Goal: Information Seeking & Learning: Learn about a topic

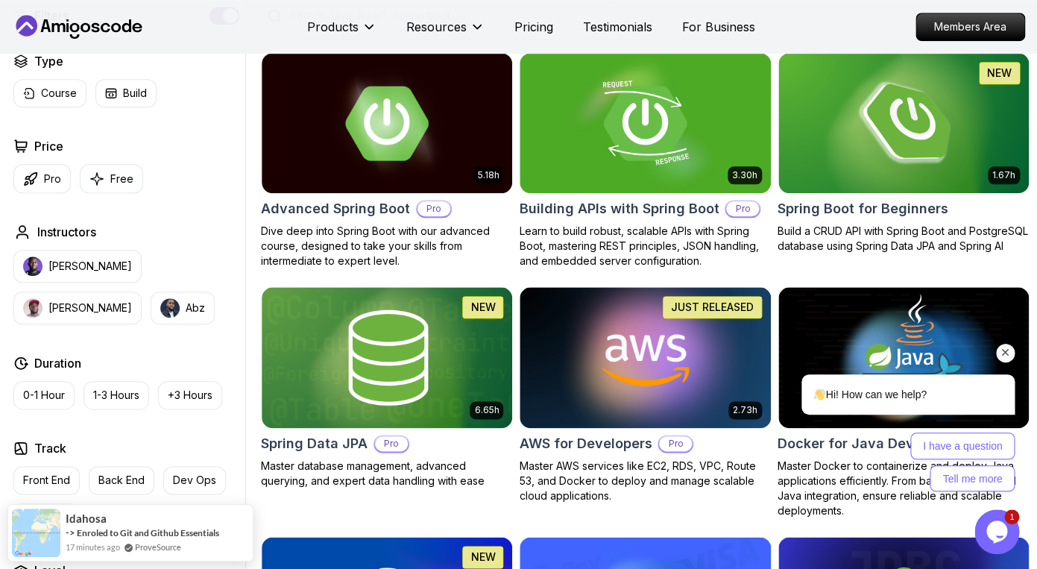
scroll to position [397, 0]
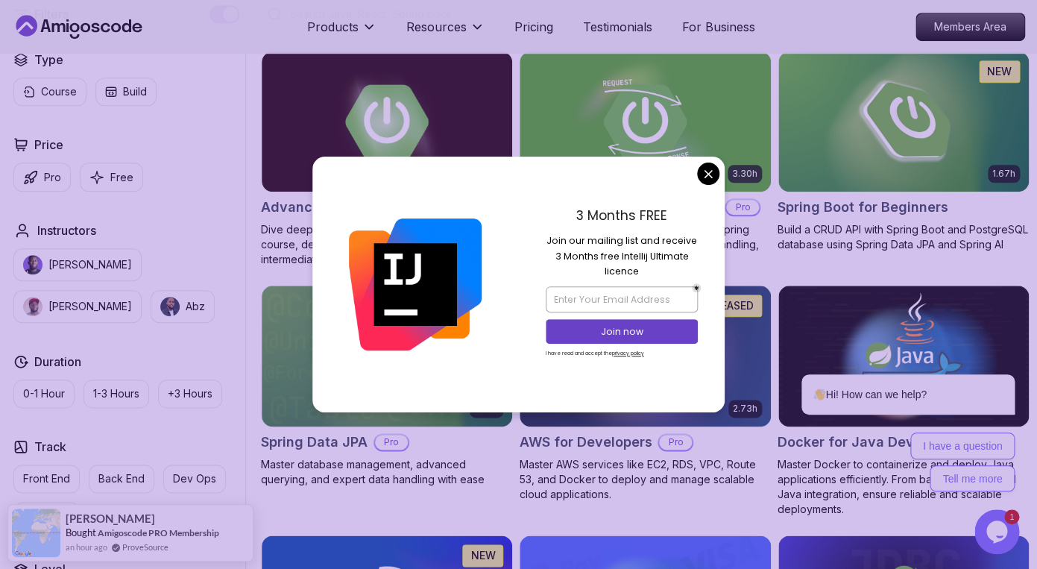
click at [239, 10] on nav "Products Resources Pricing Testimonials For Business Members Area" at bounding box center [518, 27] width 1013 height 54
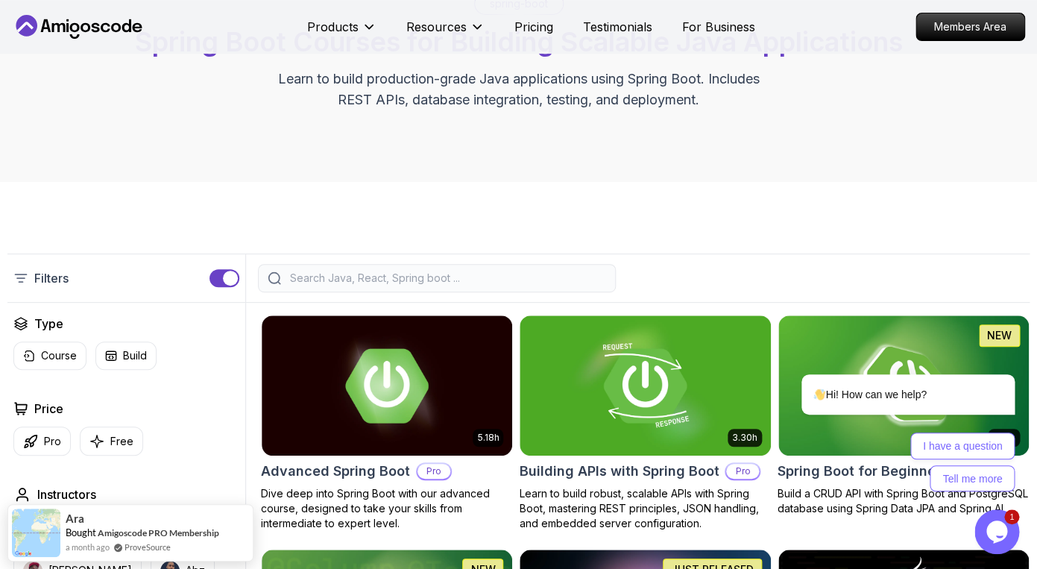
scroll to position [0, 0]
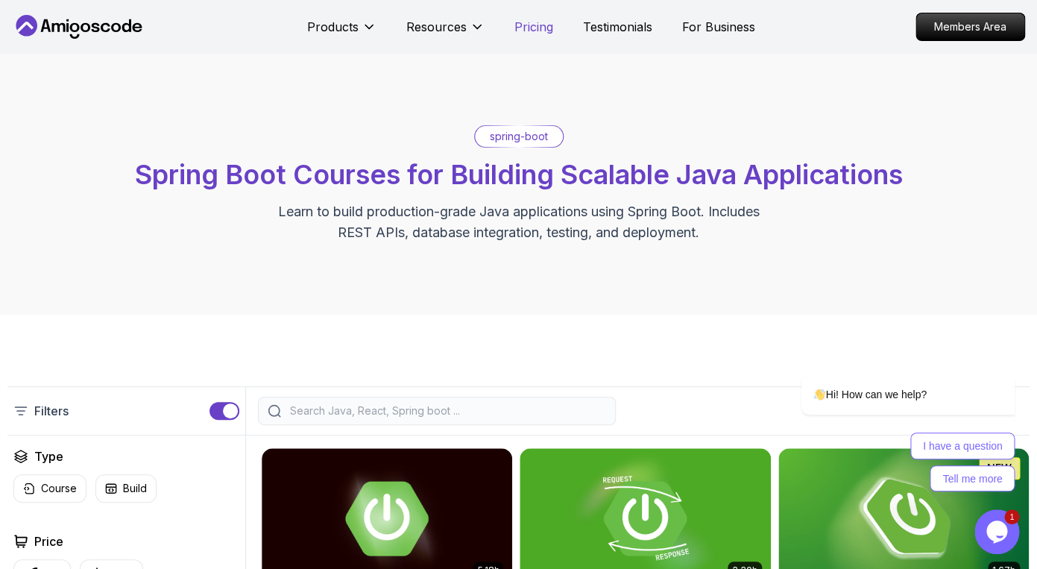
click at [533, 26] on p "Pricing" at bounding box center [533, 27] width 39 height 18
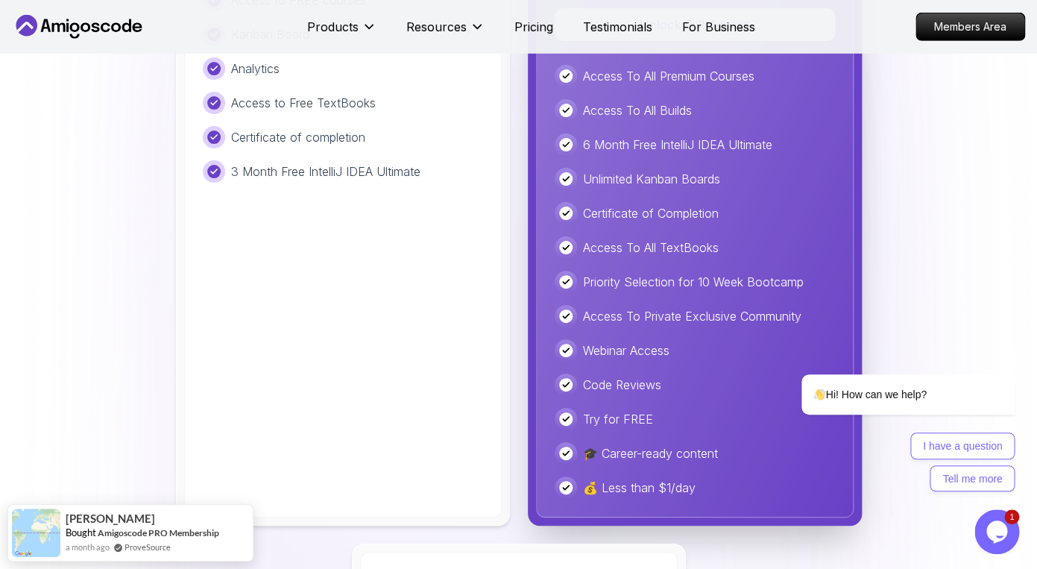
scroll to position [3732, 0]
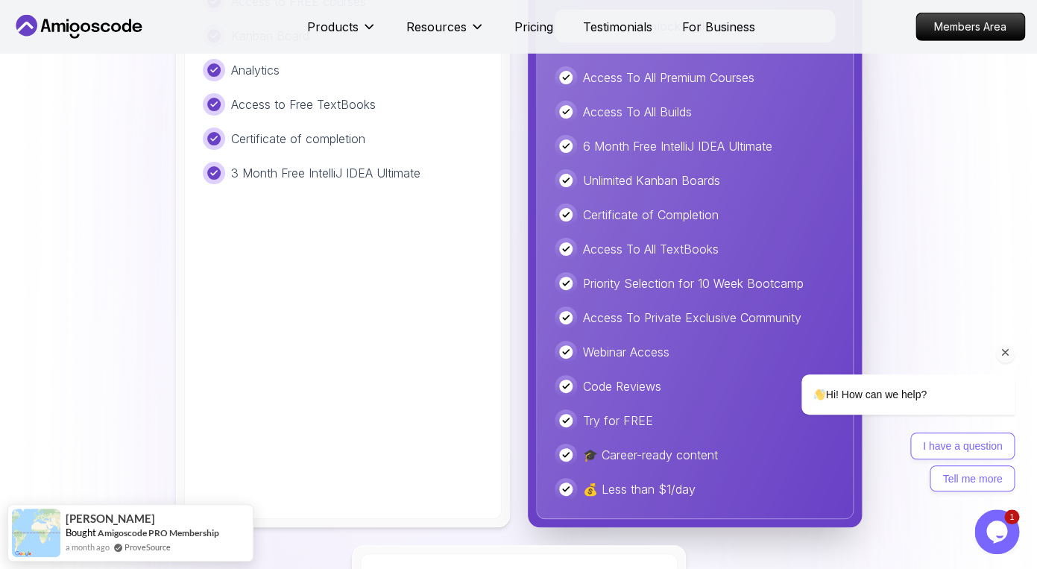
click at [1003, 353] on icon "Chat attention grabber" at bounding box center [1005, 352] width 13 height 13
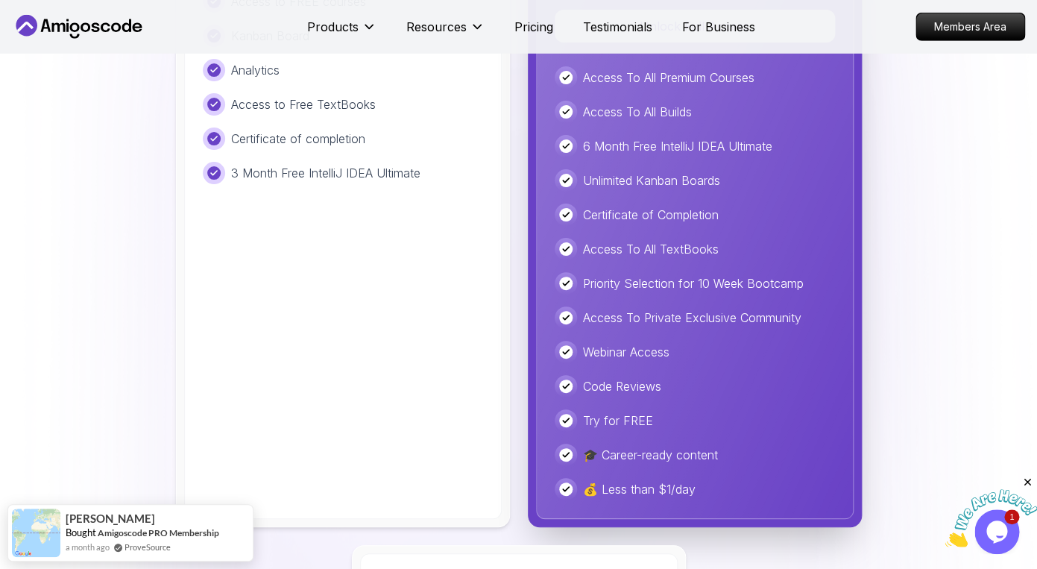
scroll to position [0, 0]
click at [973, 481] on div at bounding box center [991, 512] width 92 height 72
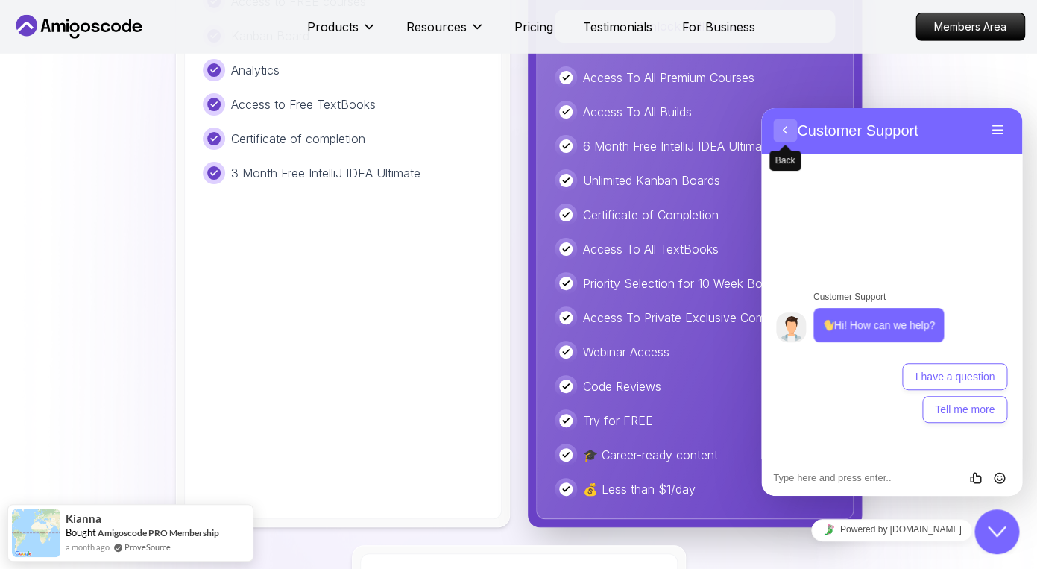
click at [788, 130] on button "Back" at bounding box center [785, 130] width 24 height 22
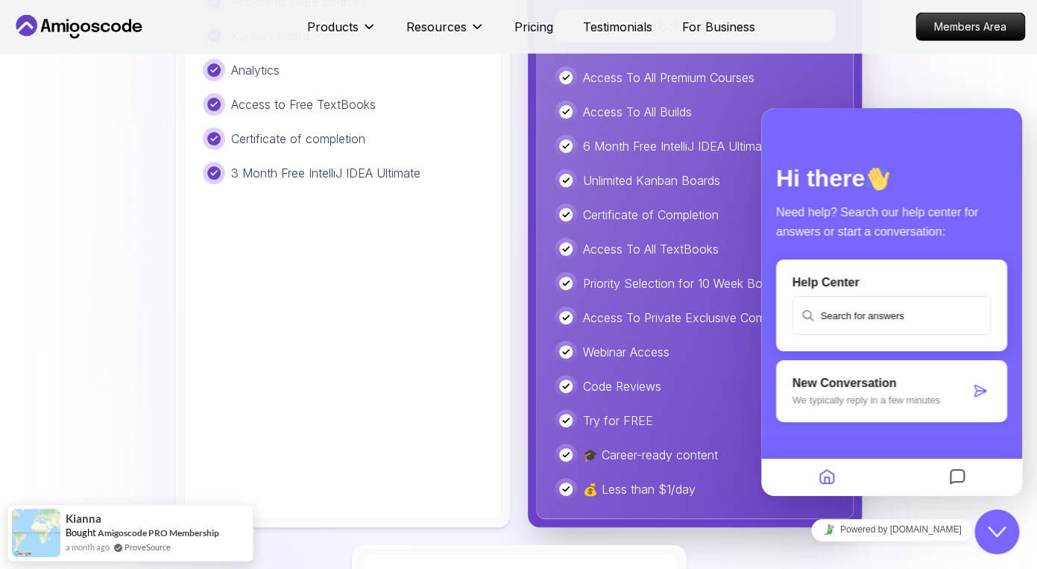
click at [1002, 530] on icon "$i18n('chat', 'chat_widget')" at bounding box center [997, 531] width 18 height 10
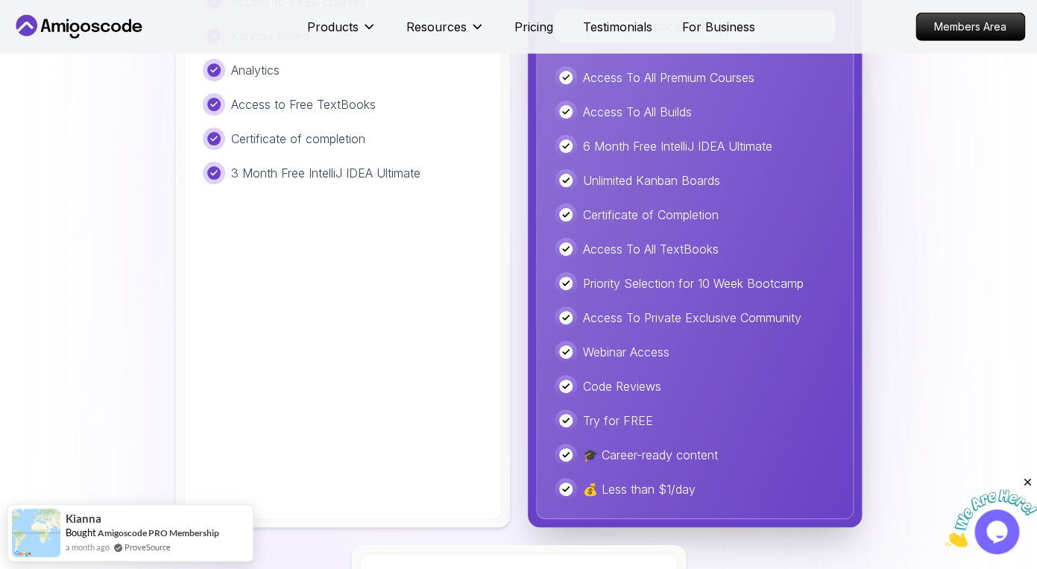
click at [970, 316] on div "Free Ideal for beginners exploring coding and learning the basics for free. Sta…" at bounding box center [518, 395] width 1022 height 1176
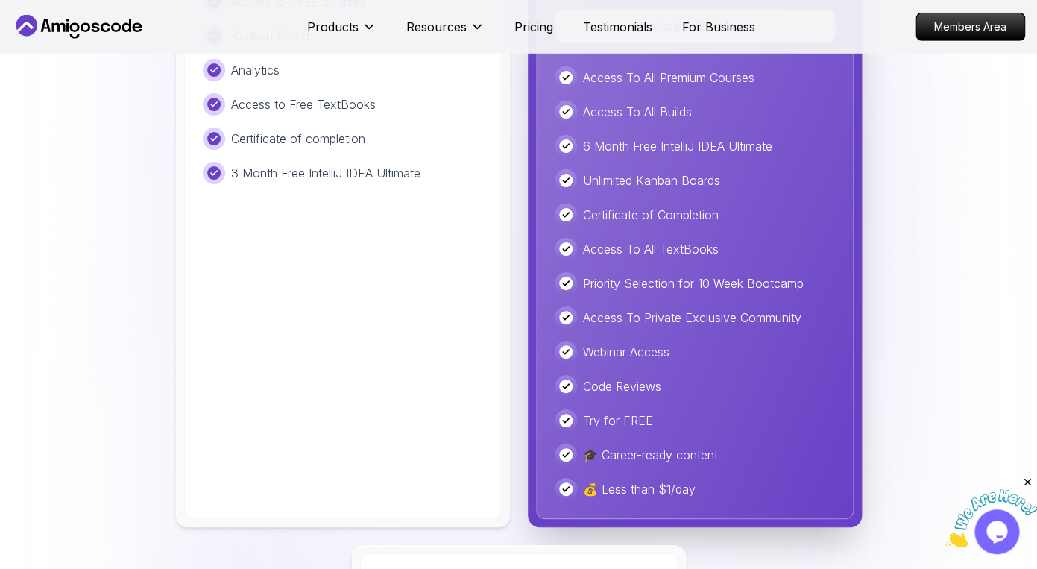
click at [1026, 479] on icon "Close" at bounding box center [1027, 482] width 13 height 13
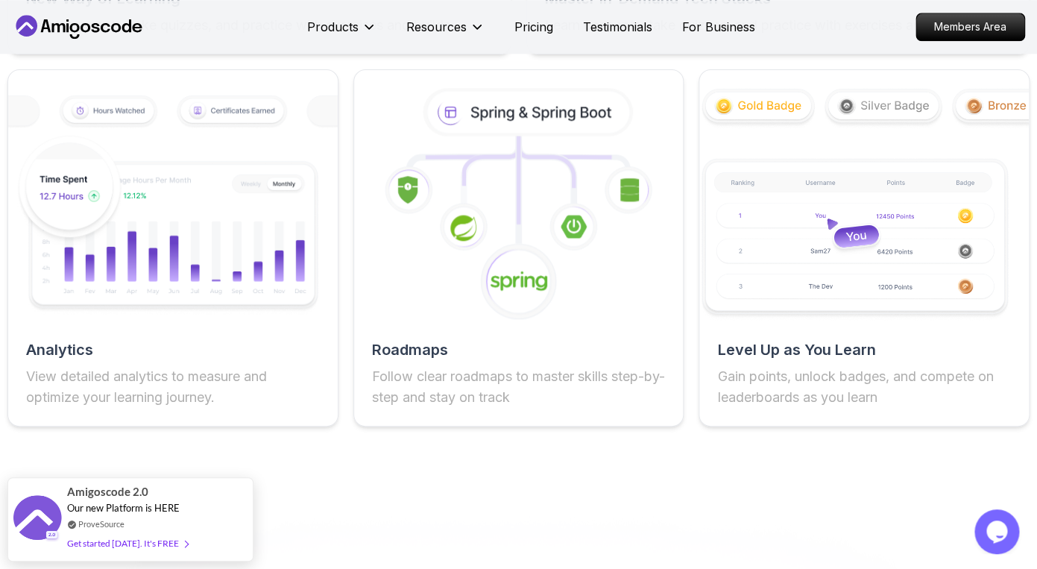
scroll to position [2680, 0]
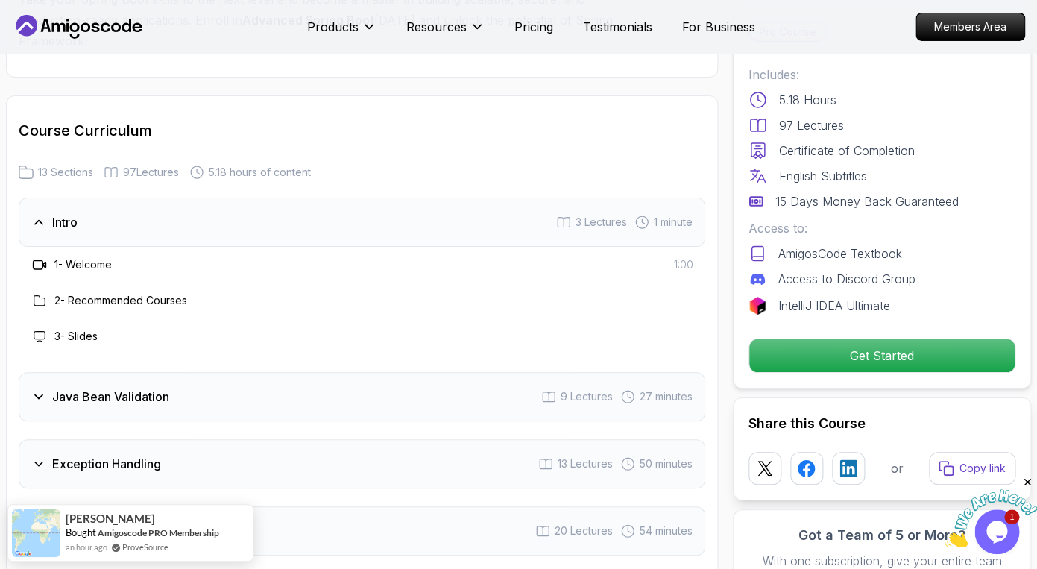
scroll to position [1896, 0]
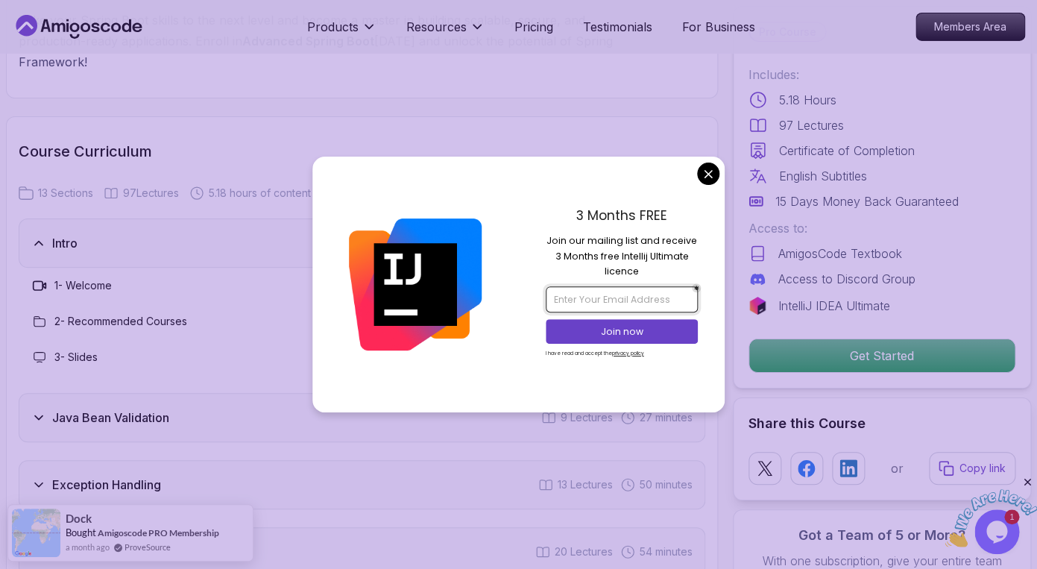
click at [664, 304] on input "email" at bounding box center [622, 298] width 152 height 25
click at [699, 214] on div "3 Months FREE Join our mailing list and receive 3 Months free Intellij Ultimate…" at bounding box center [622, 284] width 207 height 255
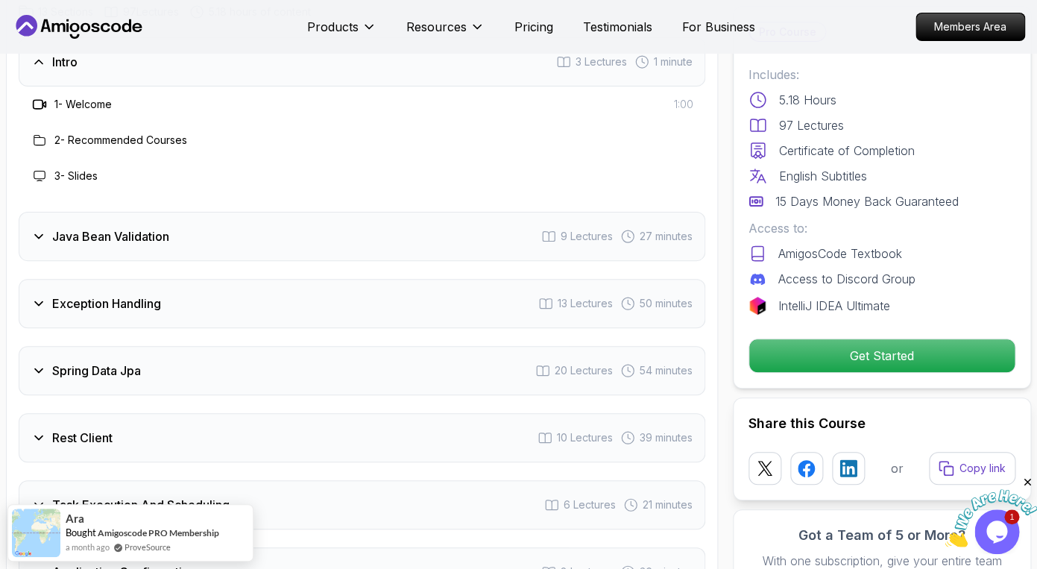
scroll to position [2134, 0]
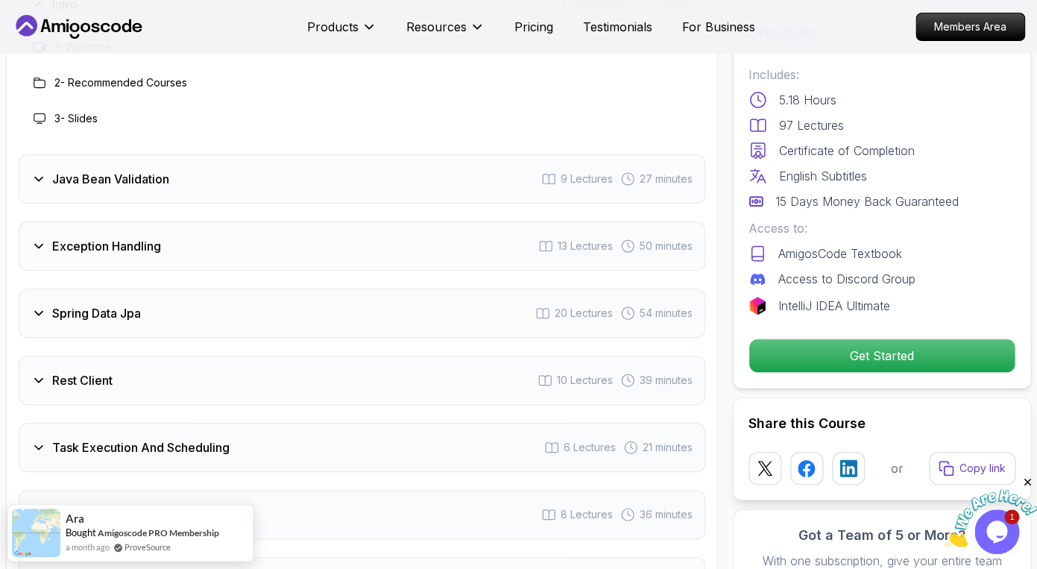
click at [367, 154] on div "Java Bean Validation 9 Lectures 27 minutes" at bounding box center [362, 178] width 687 height 49
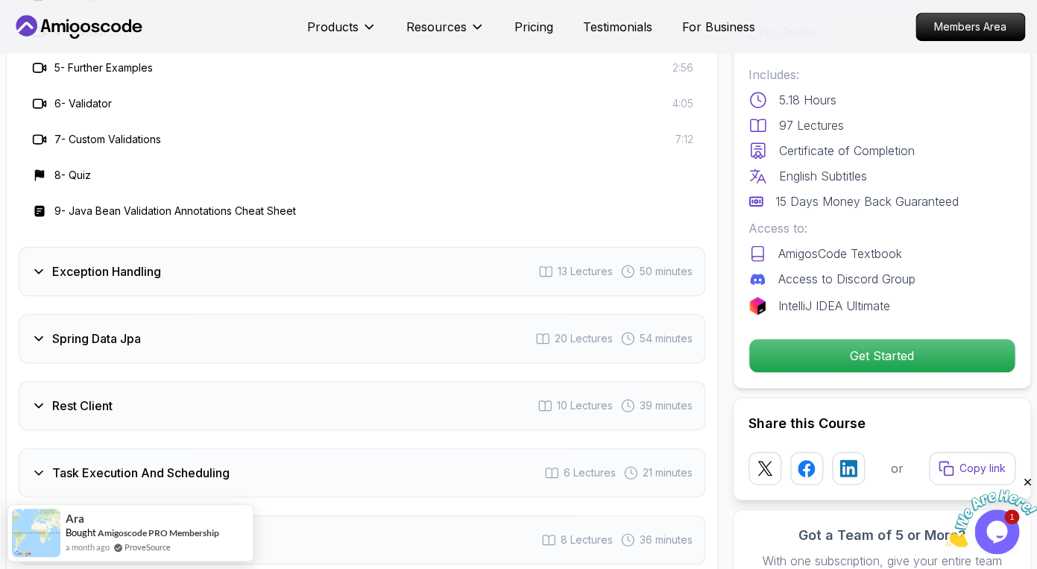
scroll to position [2352, 0]
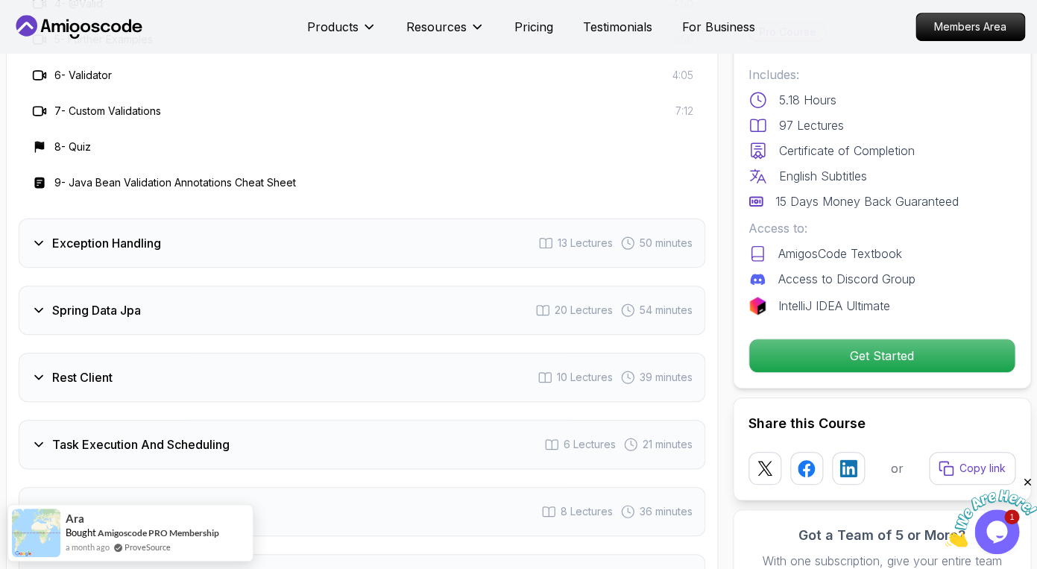
click at [435, 218] on div "Exception Handling 13 Lectures 50 minutes" at bounding box center [362, 242] width 687 height 49
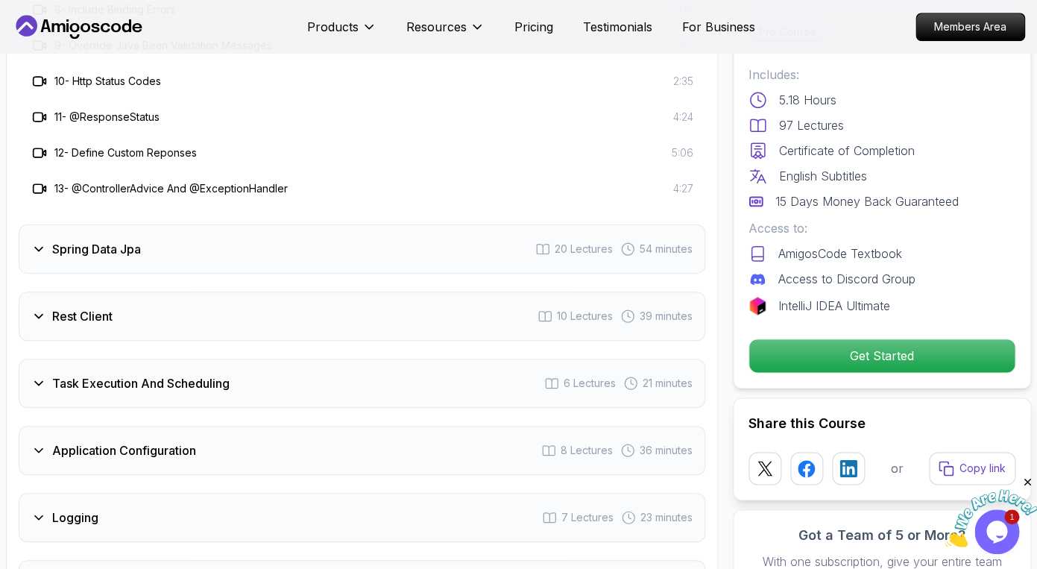
scroll to position [2627, 0]
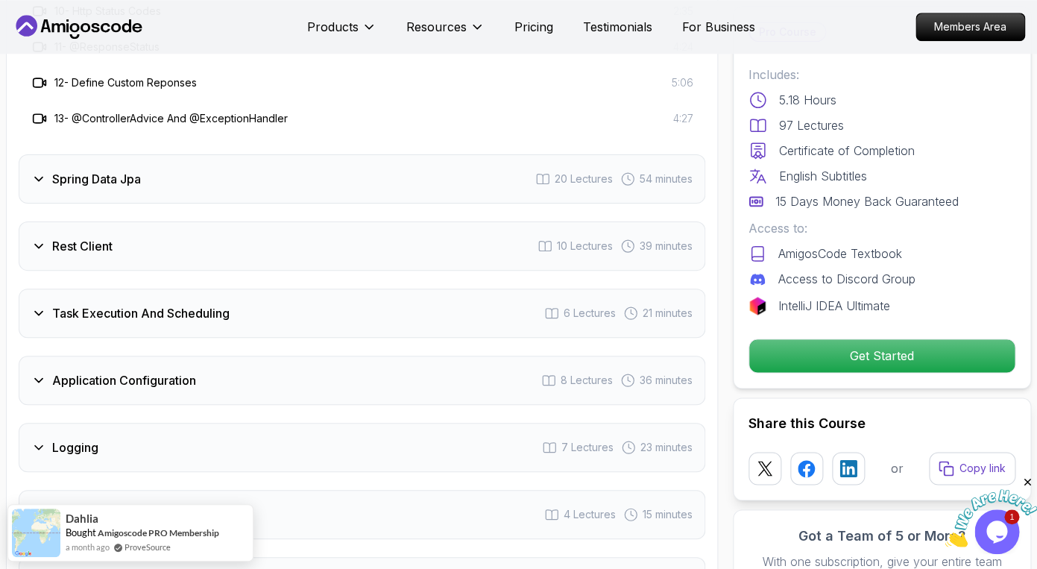
click at [420, 163] on div "Spring Data Jpa 20 Lectures 54 minutes" at bounding box center [362, 178] width 687 height 49
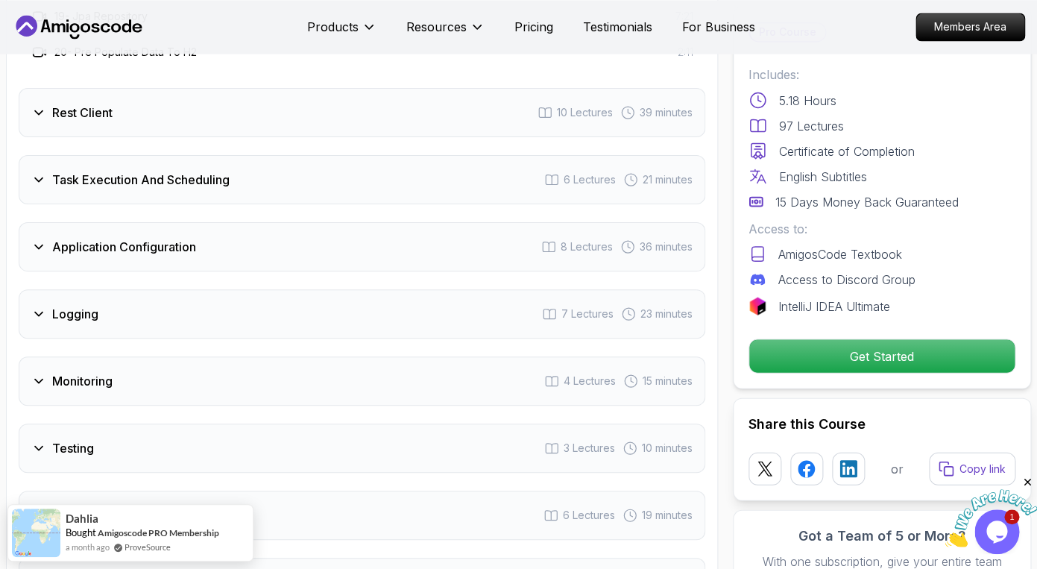
scroll to position [3011, 0]
click at [409, 91] on div "Rest Client 10 Lectures 39 minutes" at bounding box center [362, 111] width 687 height 49
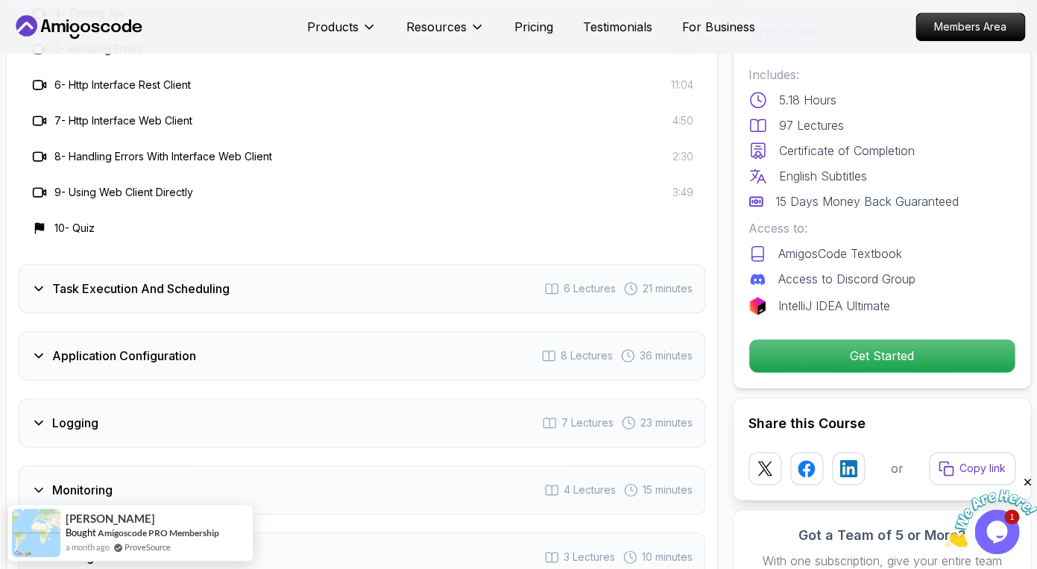
scroll to position [2545, 0]
click at [462, 273] on div "Task Execution And Scheduling 6 Lectures 21 minutes" at bounding box center [362, 287] width 687 height 49
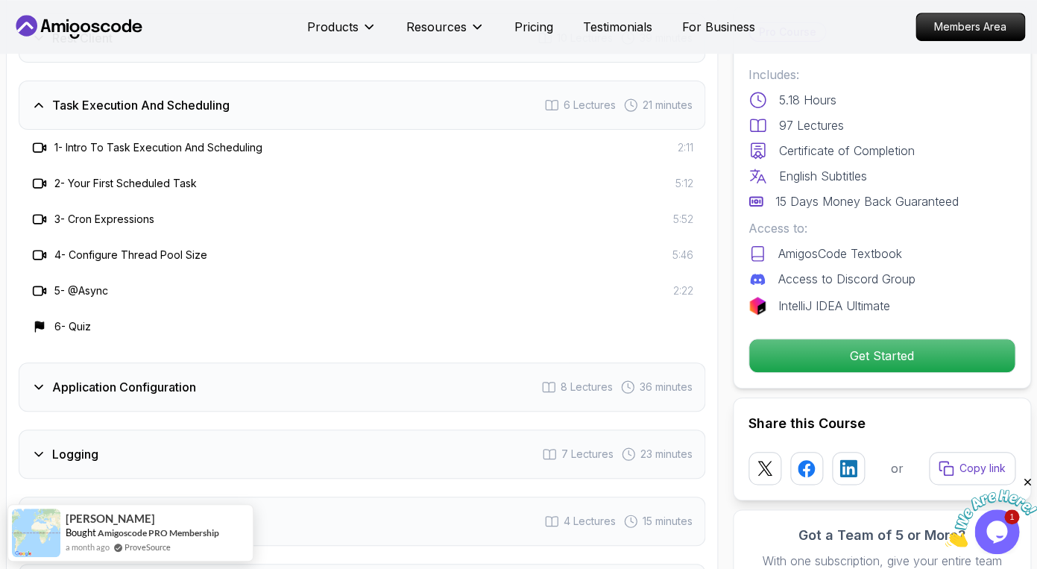
scroll to position [2374, 0]
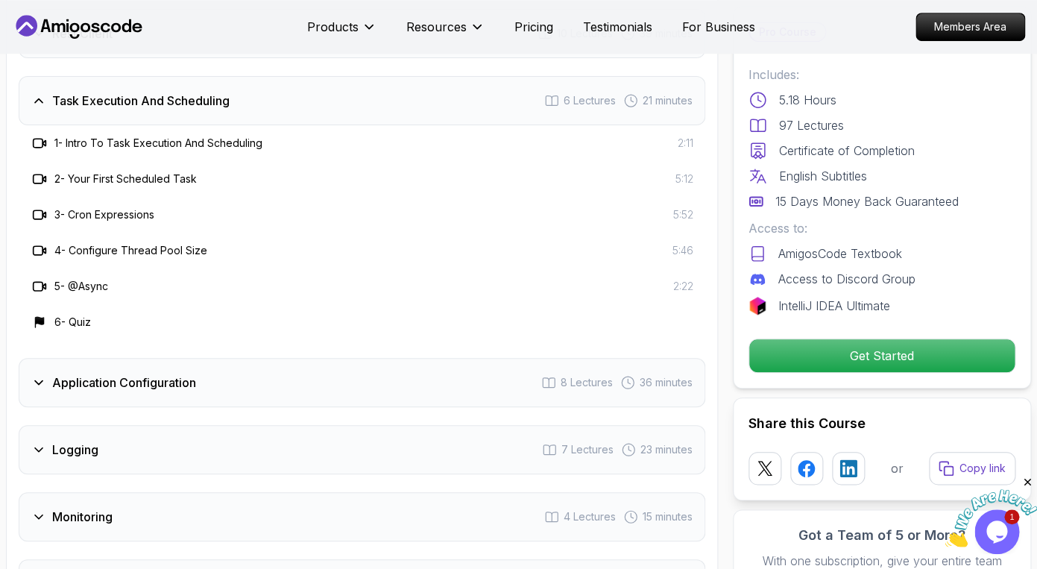
click at [447, 376] on div "Application Configuration 8 Lectures 36 minutes" at bounding box center [362, 382] width 687 height 49
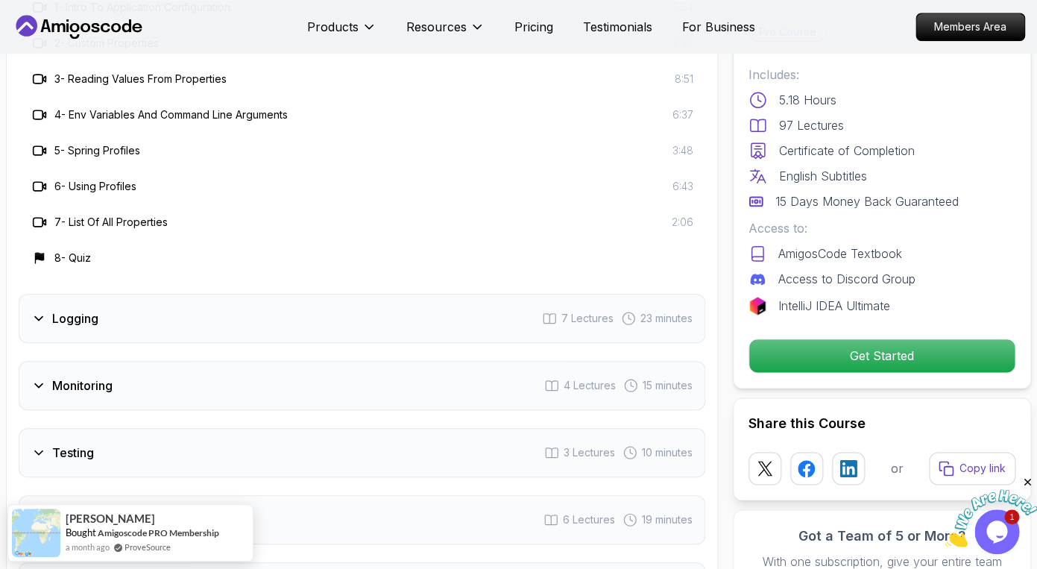
scroll to position [2577, 0]
click at [465, 303] on div "Logging 7 Lectures 23 minutes" at bounding box center [362, 317] width 687 height 49
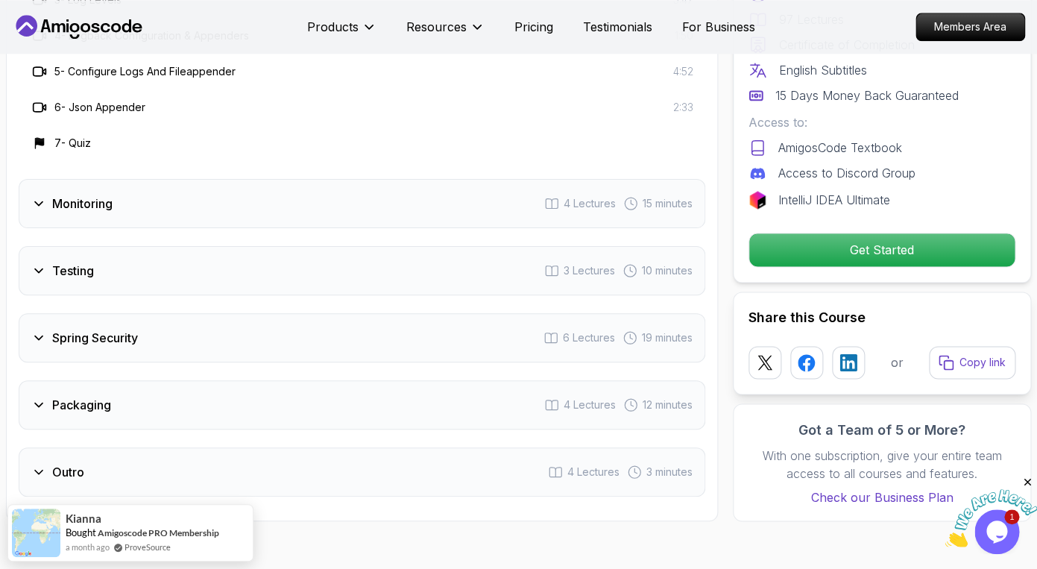
scroll to position [2725, 0]
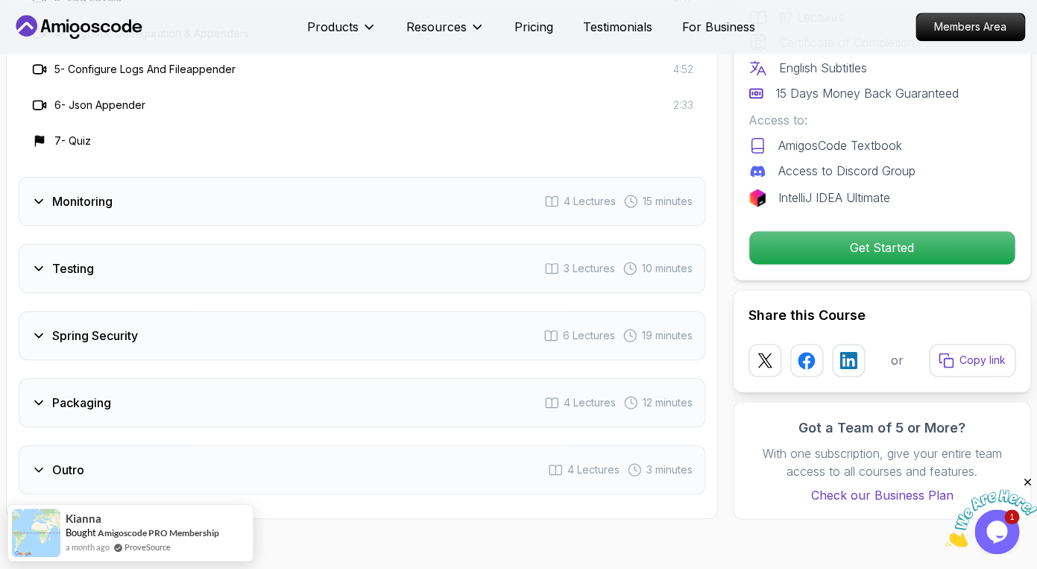
click at [461, 182] on div "Monitoring 4 Lectures 15 minutes" at bounding box center [362, 201] width 687 height 49
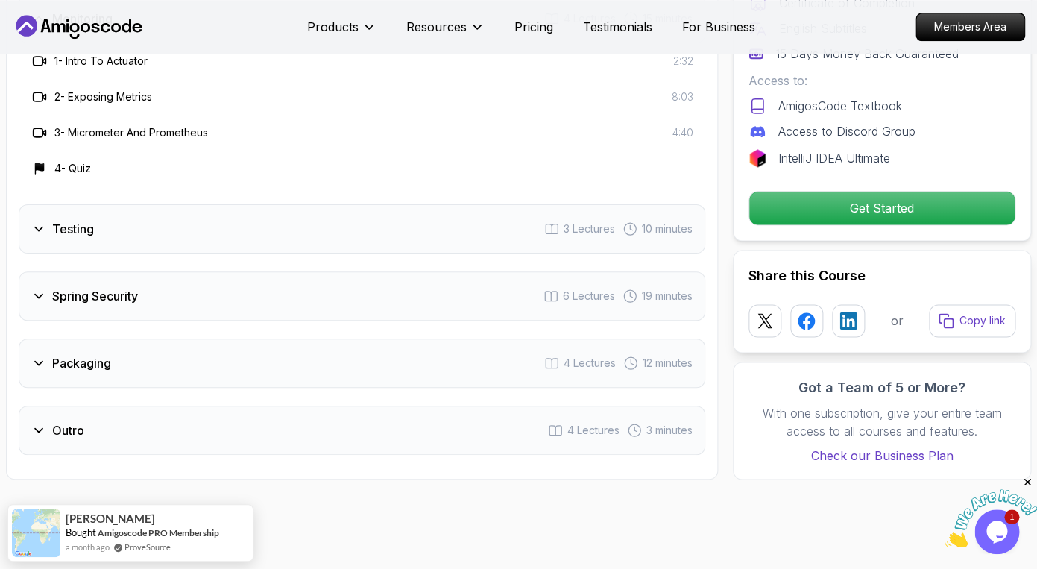
scroll to position [2668, 0]
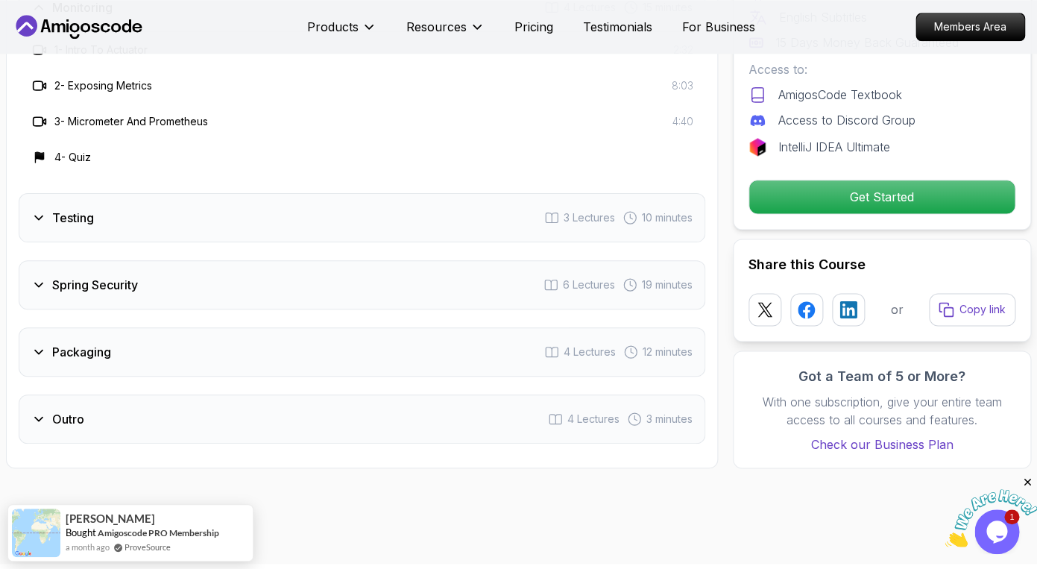
click at [453, 204] on div "Testing 3 Lectures 10 minutes" at bounding box center [362, 217] width 687 height 49
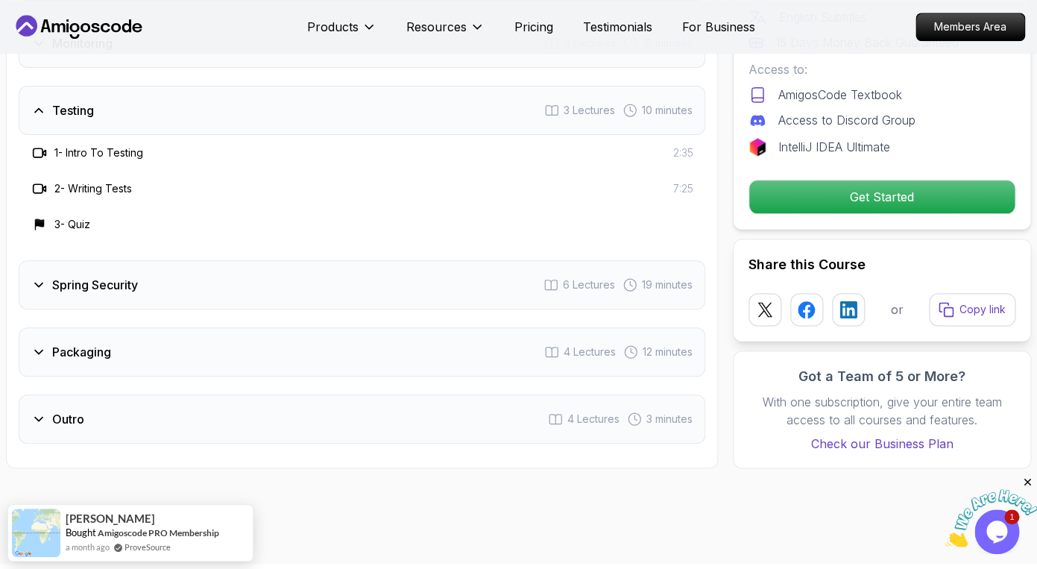
scroll to position [2637, 0]
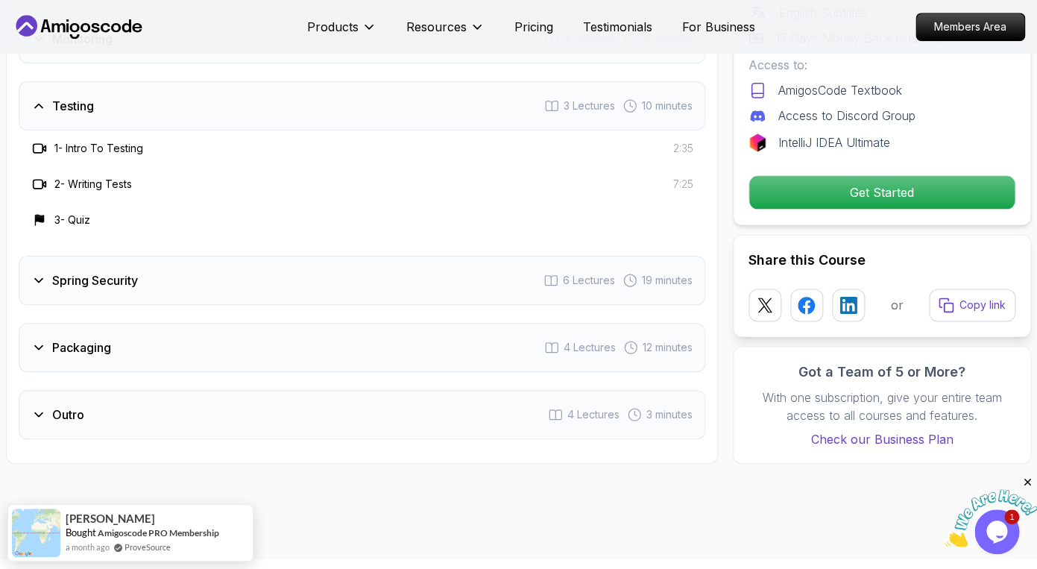
click at [447, 262] on div "Spring Security 6 Lectures 19 minutes" at bounding box center [362, 280] width 687 height 49
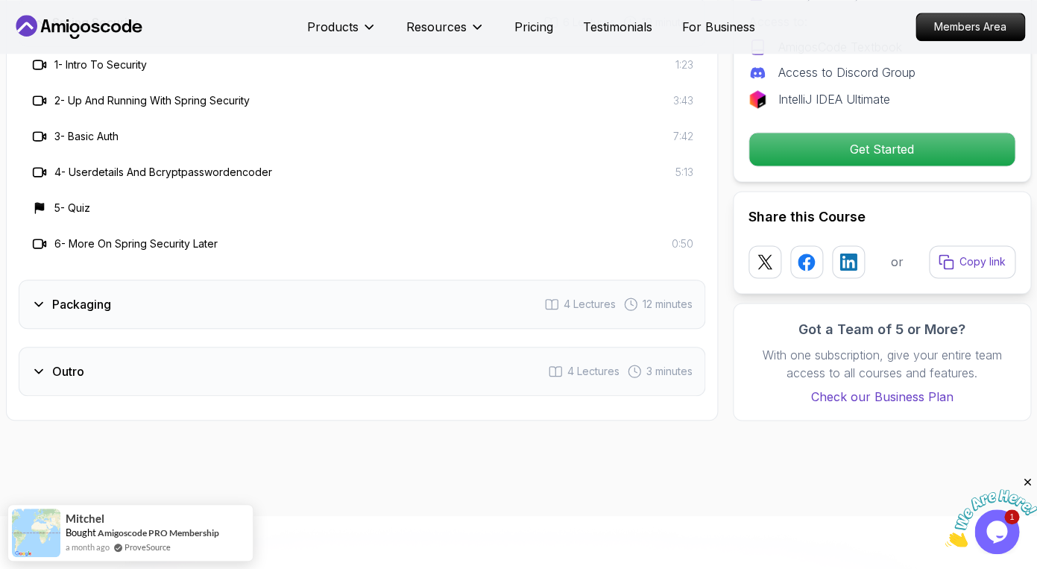
scroll to position [2789, 0]
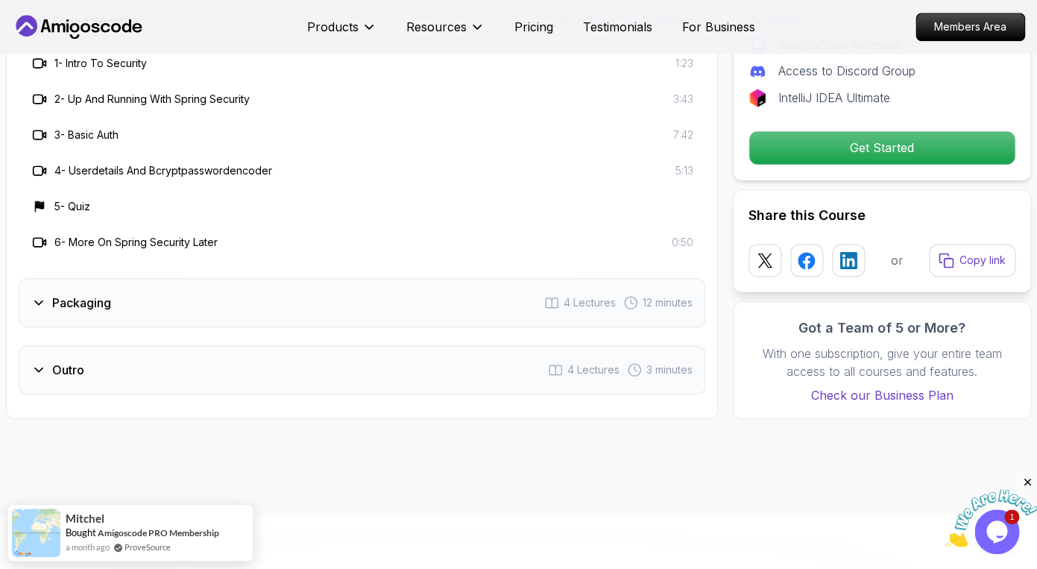
click at [445, 297] on div "Packaging 4 Lectures 12 minutes" at bounding box center [362, 302] width 687 height 49
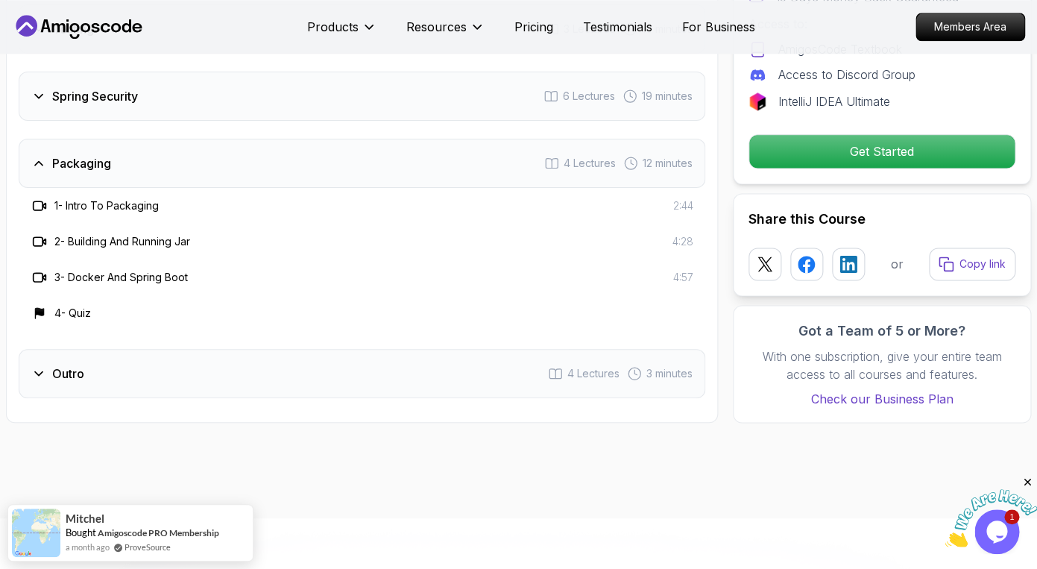
scroll to position [2713, 0]
